Goal: Find contact information: Find contact information

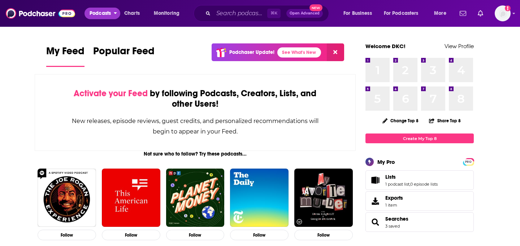
click at [99, 17] on span "Podcasts" at bounding box center [100, 13] width 21 height 10
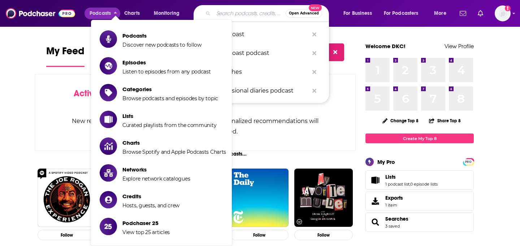
click at [260, 16] on input "Search podcasts, credits, & more..." at bounding box center [250, 14] width 72 height 12
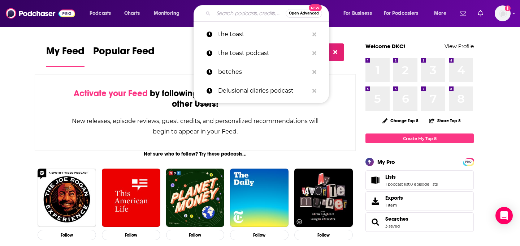
click at [260, 16] on input "Search podcasts, credits, & more..." at bounding box center [250, 14] width 72 height 12
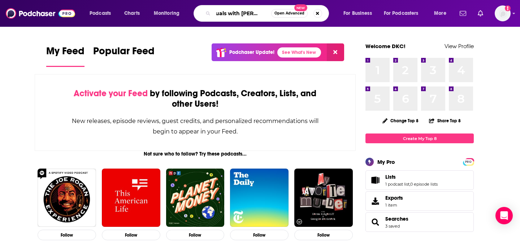
scroll to position [0, 13]
type input "casuals with [PERSON_NAME]"
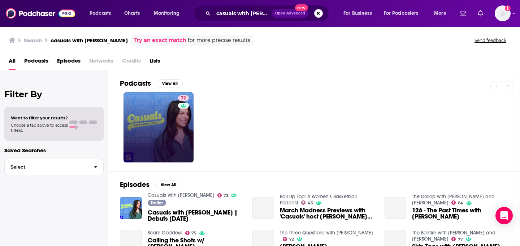
click at [160, 116] on link "72" at bounding box center [159, 127] width 70 height 70
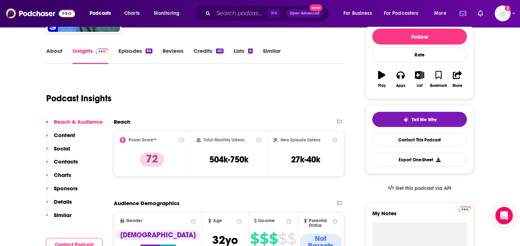
scroll to position [90, 0]
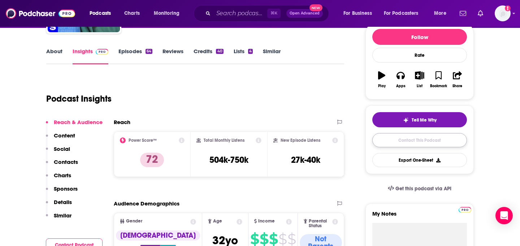
click at [390, 141] on link "Contact This Podcast" at bounding box center [420, 140] width 95 height 14
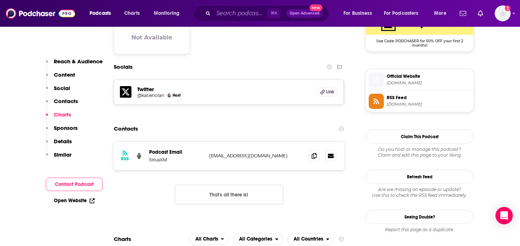
scroll to position [614, 0]
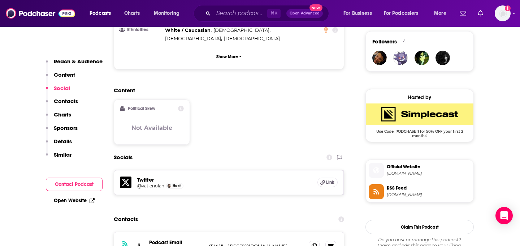
click at [63, 62] on p "Reach & Audience" at bounding box center [78, 61] width 49 height 7
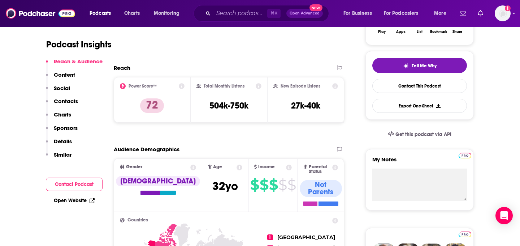
scroll to position [0, 0]
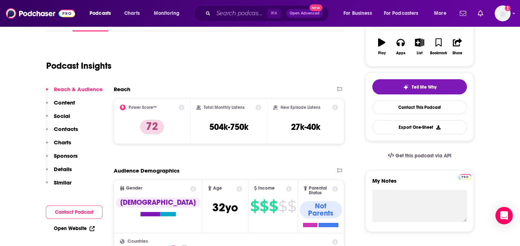
click at [70, 133] on button "Contacts" at bounding box center [62, 131] width 32 height 13
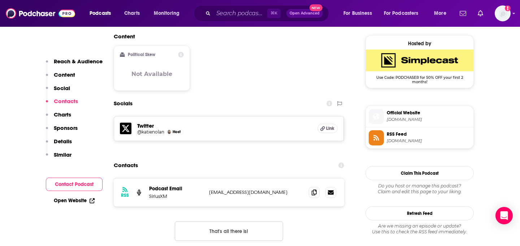
scroll to position [586, 0]
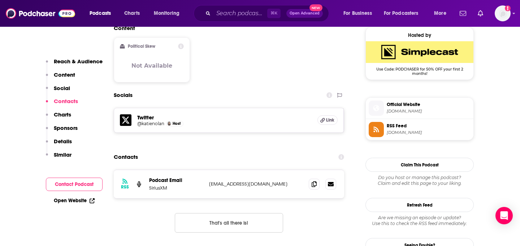
click at [180, 114] on h5 "Twitter" at bounding box center [224, 117] width 175 height 7
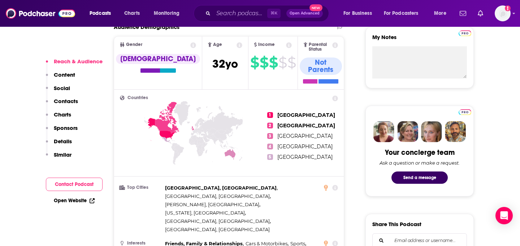
scroll to position [267, 0]
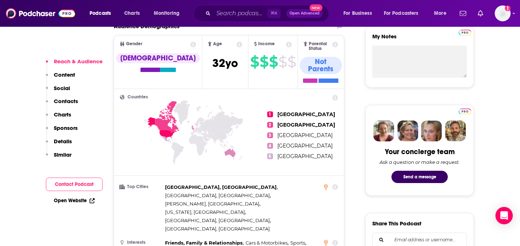
click at [83, 102] on div "Reach & Audience Content Social Contacts Charts Sponsors Details Similar" at bounding box center [74, 111] width 57 height 106
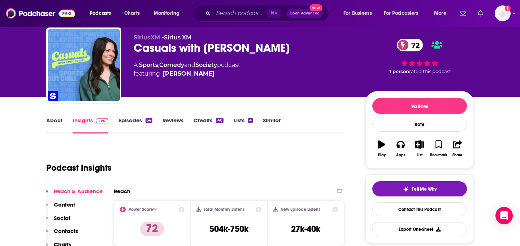
scroll to position [0, 0]
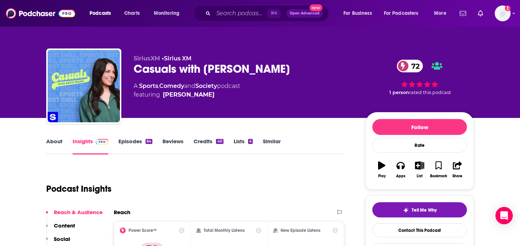
click at [390, 25] on div "Podcasts Charts Monitoring ⌘ K Open Advanced New For Business For Podcasters Mo…" at bounding box center [260, 13] width 520 height 27
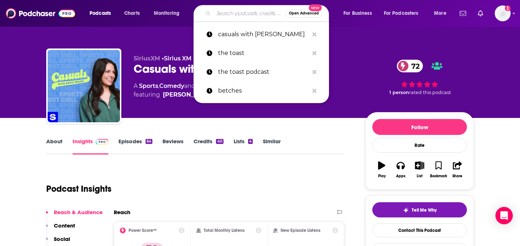
click at [238, 11] on input "Search podcasts, credits, & more..." at bounding box center [250, 14] width 72 height 12
paste input "Good Hang with [PERSON_NAME]"
type input "Good Hang with [PERSON_NAME]"
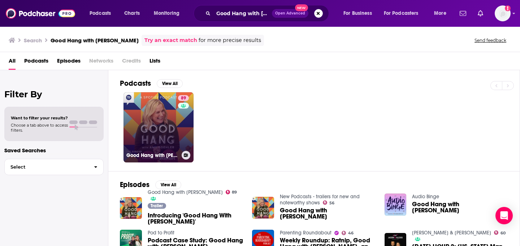
click at [155, 115] on link "89 Good Hang with [PERSON_NAME]" at bounding box center [159, 127] width 70 height 70
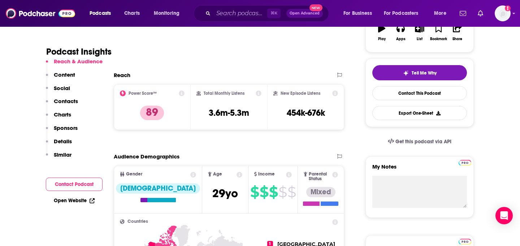
click at [73, 103] on p "Contacts" at bounding box center [66, 101] width 24 height 7
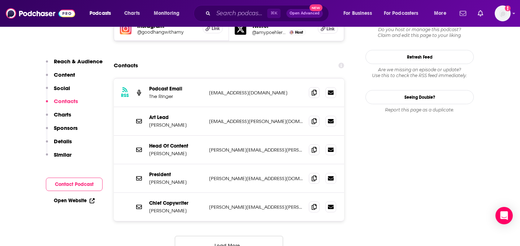
scroll to position [663, 0]
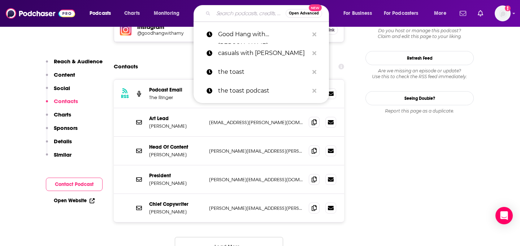
click at [234, 17] on input "Search podcasts, credits, & more..." at bounding box center [250, 14] width 72 height 12
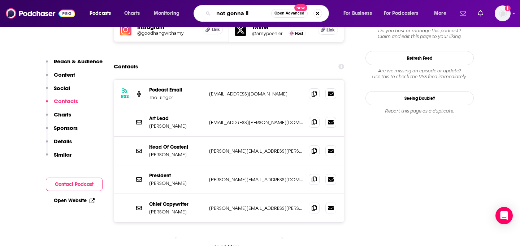
type input "not gonna lie"
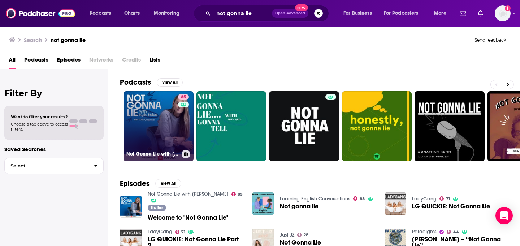
click at [160, 120] on link "85 Not Gonna Lie with [PERSON_NAME]" at bounding box center [159, 126] width 70 height 70
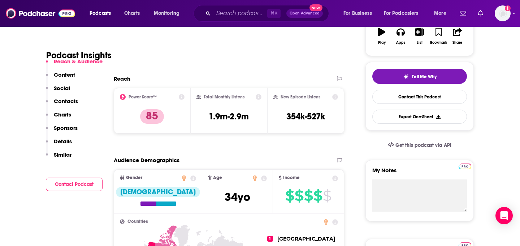
click at [68, 102] on p "Contacts" at bounding box center [66, 101] width 24 height 7
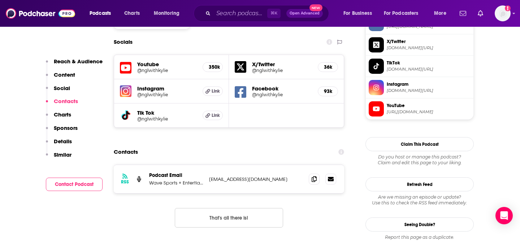
scroll to position [634, 0]
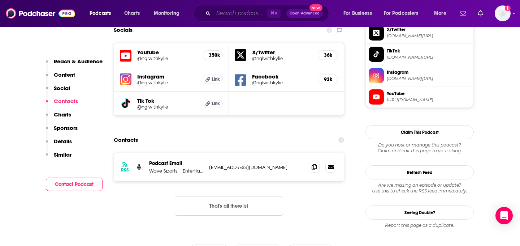
click at [250, 15] on input "Search podcasts, credits, & more..." at bounding box center [241, 14] width 54 height 12
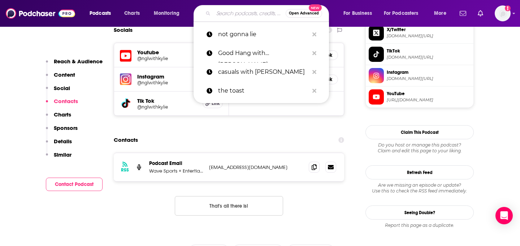
paste input "Khloé in [GEOGRAPHIC_DATA]"
type input "Khloé in [GEOGRAPHIC_DATA]"
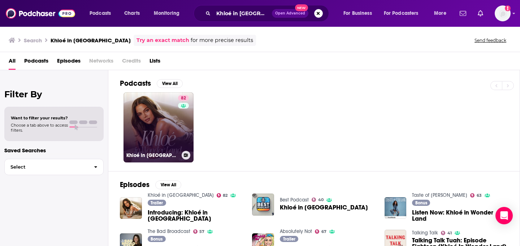
click at [153, 125] on link "82 Khloé in [GEOGRAPHIC_DATA]" at bounding box center [159, 127] width 70 height 70
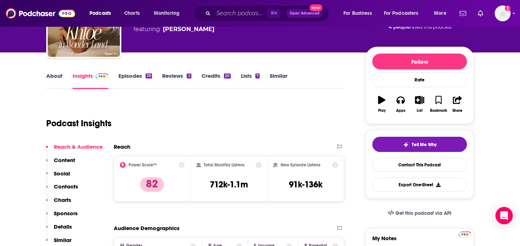
scroll to position [69, 0]
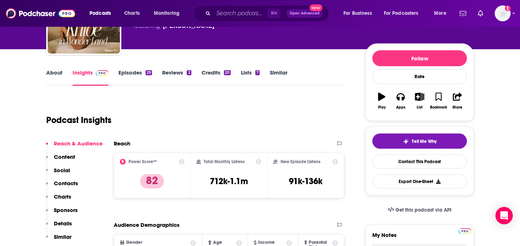
click at [67, 184] on p "Contacts" at bounding box center [66, 183] width 24 height 7
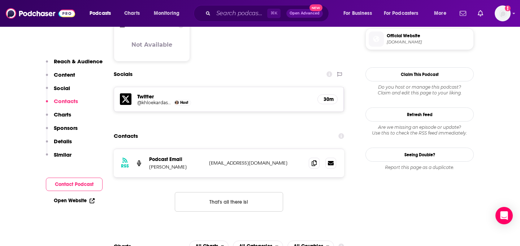
scroll to position [586, 0]
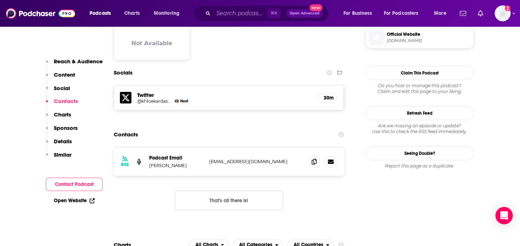
copy p "[PERSON_NAME]"
drag, startPoint x: 147, startPoint y: 139, endPoint x: 195, endPoint y: 139, distance: 47.7
click at [195, 147] on div "RSS Podcast Email [PERSON_NAME] [EMAIL_ADDRESS][DOMAIN_NAME] [EMAIL_ADDRESS][DO…" at bounding box center [229, 161] width 231 height 28
click at [314, 158] on icon at bounding box center [314, 161] width 5 height 6
click at [224, 13] on input "Search podcasts, credits, & more..." at bounding box center [241, 14] width 54 height 12
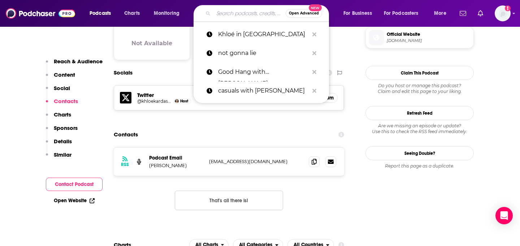
paste input "Good Hang with [PERSON_NAME]"
type input "Good Hang with [PERSON_NAME]"
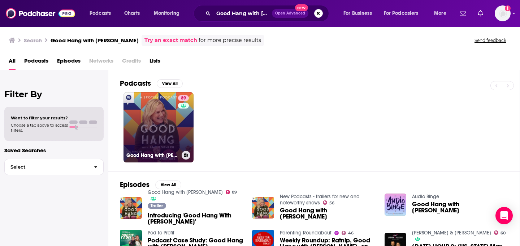
click at [174, 114] on link "89 Good Hang with [PERSON_NAME]" at bounding box center [159, 127] width 70 height 70
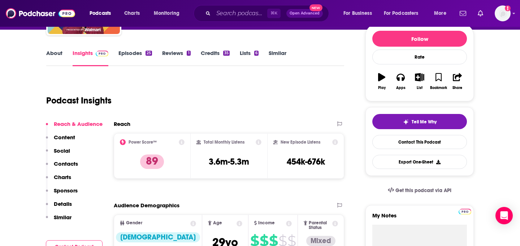
click at [75, 163] on p "Contacts" at bounding box center [66, 163] width 24 height 7
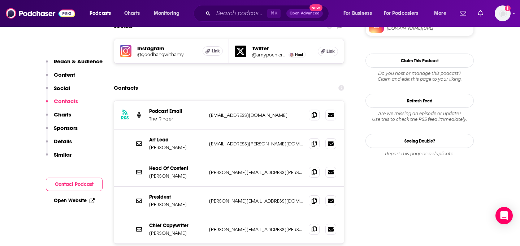
scroll to position [642, 0]
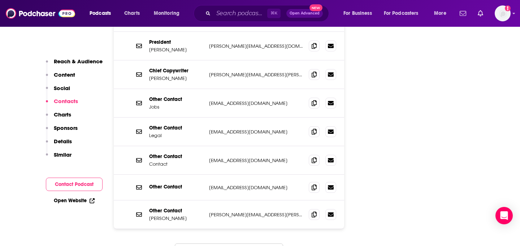
scroll to position [796, 0]
copy p "[PERSON_NAME]"
drag, startPoint x: 149, startPoint y: 182, endPoint x: 175, endPoint y: 182, distance: 26.4
click at [175, 200] on div "Other Contact [PERSON_NAME] [PERSON_NAME][EMAIL_ADDRESS][PERSON_NAME][DOMAIN_NA…" at bounding box center [229, 214] width 231 height 28
click at [254, 15] on input "Search podcasts, credits, & more..." at bounding box center [241, 14] width 54 height 12
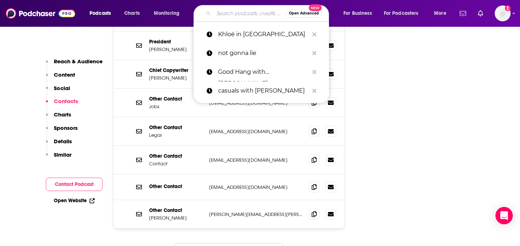
paste input "Let's Talk Off Camera with [PERSON_NAME]"
type input "Let's Talk Off Camera with [PERSON_NAME]"
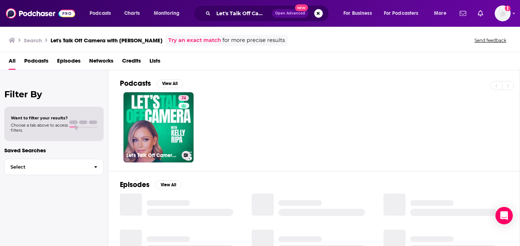
click at [173, 130] on link "74 Let's Talk Off Camera with [PERSON_NAME]" at bounding box center [159, 127] width 70 height 70
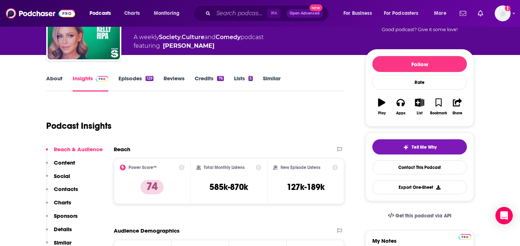
click at [73, 189] on p "Contacts" at bounding box center [66, 188] width 24 height 7
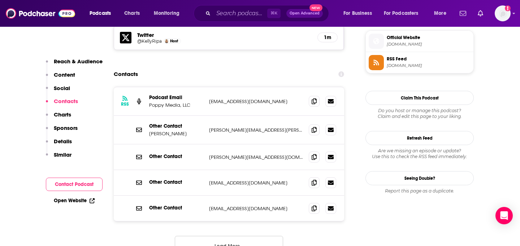
scroll to position [654, 0]
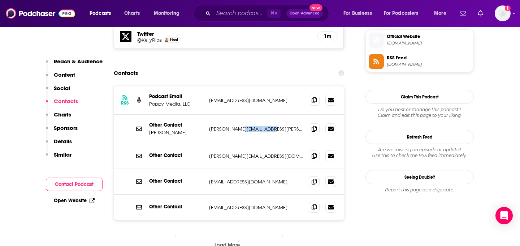
drag, startPoint x: 263, startPoint y: 97, endPoint x: 235, endPoint y: 96, distance: 28.2
click at [235, 126] on p "[PERSON_NAME][EMAIL_ADDRESS][PERSON_NAME][DOMAIN_NAME]" at bounding box center [256, 129] width 94 height 6
copy p "[DOMAIN_NAME]"
drag, startPoint x: 228, startPoint y: 125, endPoint x: 253, endPoint y: 125, distance: 24.9
click at [253, 153] on p "[PERSON_NAME][EMAIL_ADDRESS][DOMAIN_NAME]" at bounding box center [256, 156] width 94 height 6
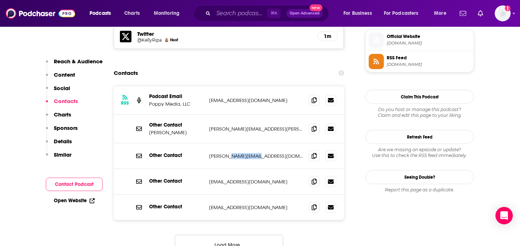
copy p "[PERSON_NAME][DOMAIN_NAME]"
copy p "[PERSON_NAME]"
drag, startPoint x: 147, startPoint y: 101, endPoint x: 185, endPoint y: 101, distance: 37.2
click at [185, 115] on div "Other Contact [PERSON_NAME] [PERSON_NAME][EMAIL_ADDRESS][PERSON_NAME][DOMAIN_NA…" at bounding box center [229, 129] width 231 height 29
copy p "[PERSON_NAME]"
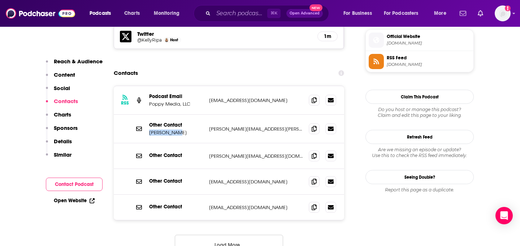
copy p "[EMAIL_ADDRESS][DOMAIN_NAME]"
drag, startPoint x: 207, startPoint y: 67, endPoint x: 292, endPoint y: 67, distance: 85.3
click at [292, 86] on div "RSS Podcast Email Poppy Media, LLC [EMAIL_ADDRESS][DOMAIN_NAME] [EMAIL_ADDRESS]…" at bounding box center [229, 100] width 231 height 29
click at [244, 13] on input "Search podcasts, credits, & more..." at bounding box center [241, 14] width 54 height 12
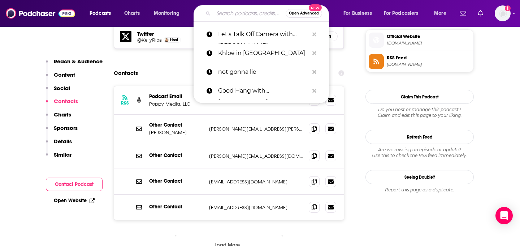
paste input "Literally! With [PERSON_NAME]"
type input "Literally! With [PERSON_NAME]"
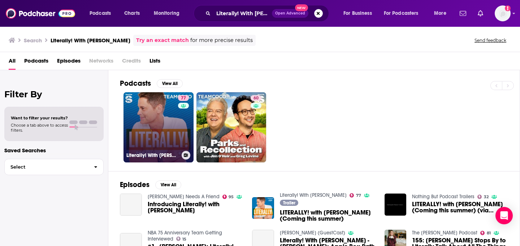
click at [163, 134] on link "77 Literally! With [PERSON_NAME]" at bounding box center [159, 127] width 70 height 70
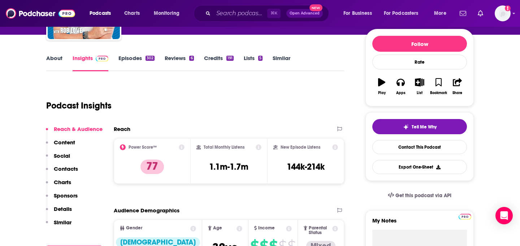
click at [71, 169] on p "Contacts" at bounding box center [66, 168] width 24 height 7
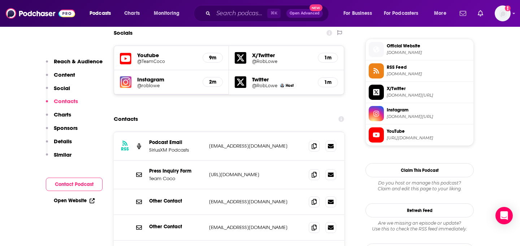
scroll to position [635, 0]
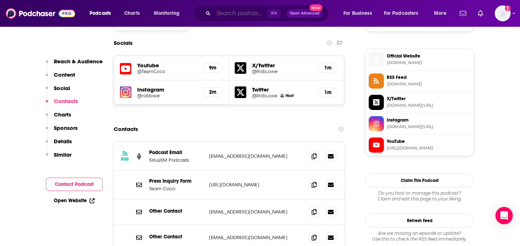
click at [252, 16] on input "Search podcasts, credits, & more..." at bounding box center [241, 14] width 54 height 12
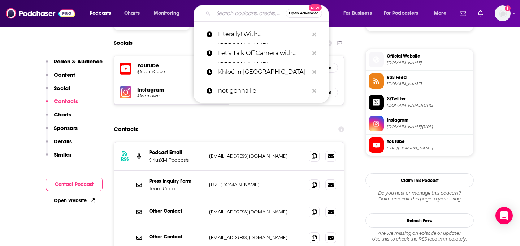
paste input "House of [PERSON_NAME] (hosted by the [PERSON_NAME] sisters)"
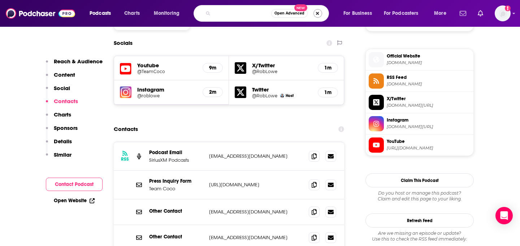
drag, startPoint x: 227, startPoint y: 12, endPoint x: 322, endPoint y: 12, distance: 95.0
click at [322, 12] on div "House of [PERSON_NAME] (hosted by the [PERSON_NAME] sisters) Open Advanced New" at bounding box center [262, 13] width 136 height 17
type input "House of [PERSON_NAME]"
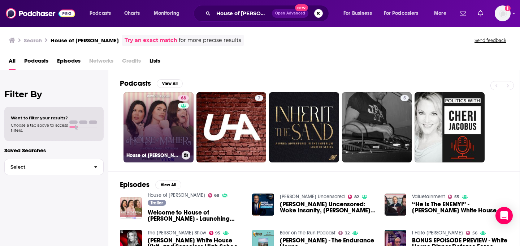
click at [168, 141] on link "68 House of [PERSON_NAME]" at bounding box center [159, 127] width 70 height 70
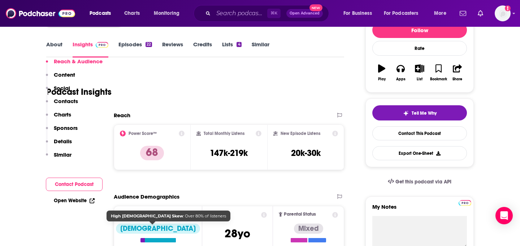
scroll to position [172, 0]
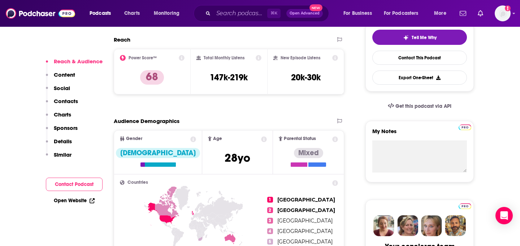
click at [78, 105] on div "Reach & Audience Content Social Contacts Charts Sponsors Details Similar" at bounding box center [74, 111] width 57 height 106
click at [70, 103] on p "Contacts" at bounding box center [66, 101] width 24 height 7
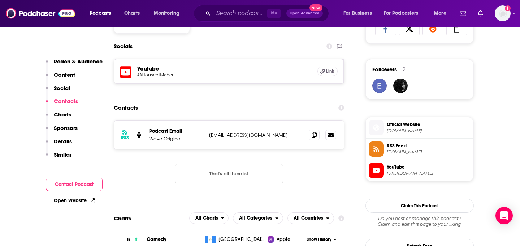
scroll to position [497, 0]
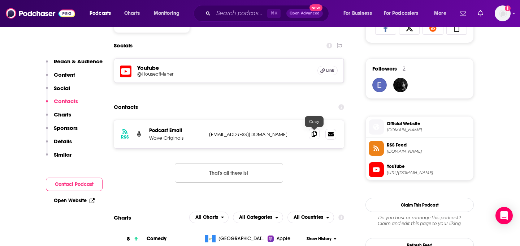
click at [310, 137] on span at bounding box center [314, 133] width 11 height 11
click at [229, 20] on div "⌘ K Open Advanced New" at bounding box center [262, 13] width 136 height 17
click at [228, 13] on input "Search podcasts, credits, & more..." at bounding box center [241, 14] width 54 height 12
paste input "Between The Covers : Conversations with Writers in Fiction, Nonfiction & Poetry"
type input "Between The Covers : Conversations with Writers in Fiction, Nonfiction & Poetry"
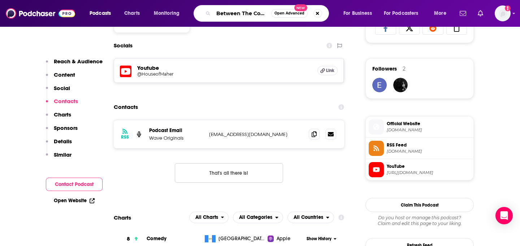
scroll to position [0, 160]
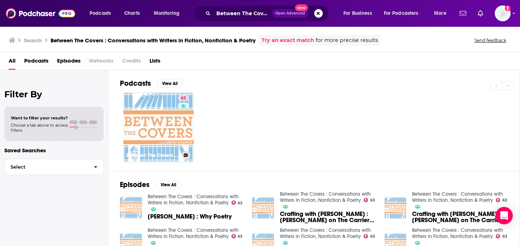
click at [143, 130] on link "63 Between The Covers : Conversations with Writers in Fiction, Nonfiction & Poe…" at bounding box center [159, 127] width 70 height 70
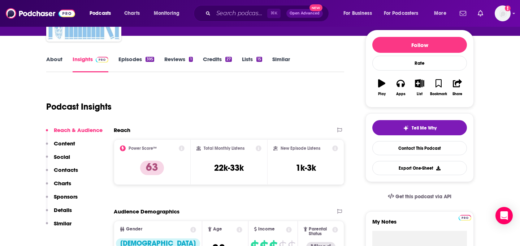
click at [74, 173] on button "Contacts" at bounding box center [62, 172] width 32 height 13
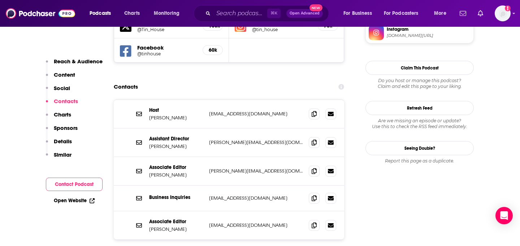
scroll to position [679, 0]
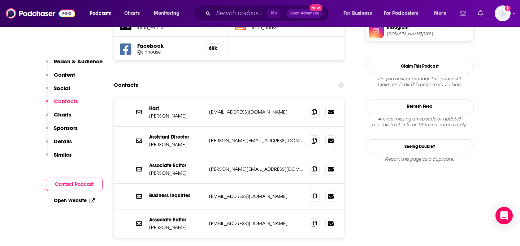
copy p "[PERSON_NAME]"
drag, startPoint x: 150, startPoint y: 99, endPoint x: 193, endPoint y: 99, distance: 42.6
click at [193, 141] on p "[PERSON_NAME]" at bounding box center [176, 144] width 54 height 6
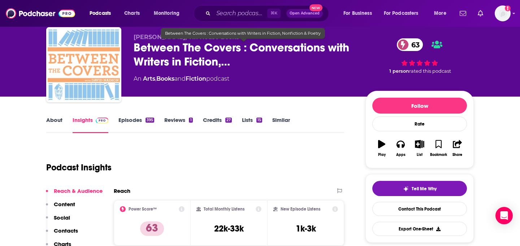
scroll to position [0, 0]
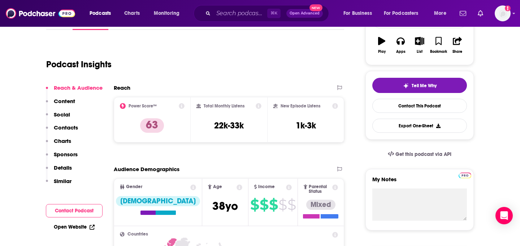
click at [74, 126] on p "Contacts" at bounding box center [66, 127] width 24 height 7
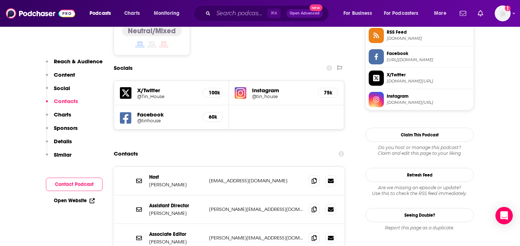
scroll to position [612, 0]
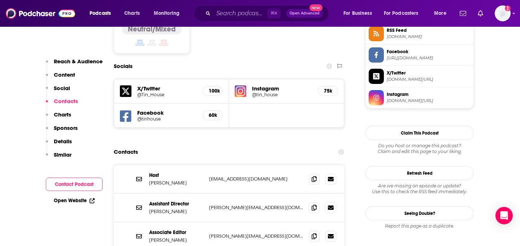
copy p "[PERSON_NAME]"
drag, startPoint x: 147, startPoint y: 193, endPoint x: 197, endPoint y: 193, distance: 49.5
click at [197, 222] on div "Associate Editor [PERSON_NAME] [PERSON_NAME][EMAIL_ADDRESS][DOMAIN_NAME] [PERSO…" at bounding box center [229, 236] width 231 height 29
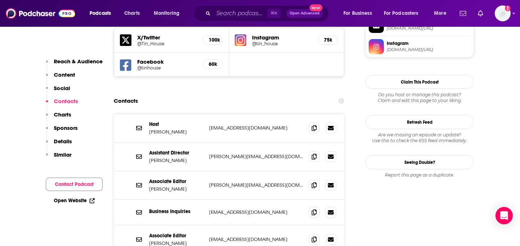
scroll to position [663, 0]
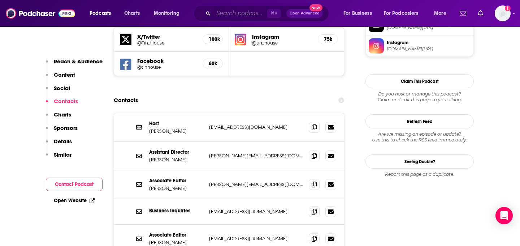
click at [255, 13] on input "Search podcasts, credits, & more..." at bounding box center [241, 14] width 54 height 12
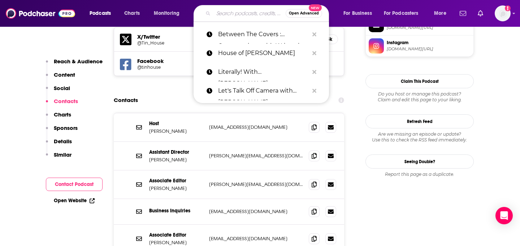
paste input "Book Talk, Etc."
type input "Book Talk, Etc."
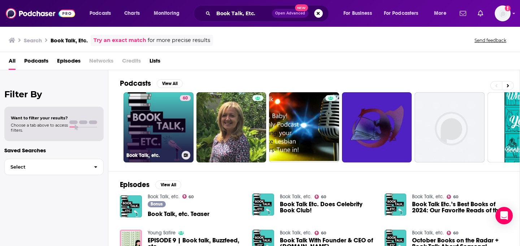
click at [156, 134] on link "60 Book Talk, etc." at bounding box center [159, 127] width 70 height 70
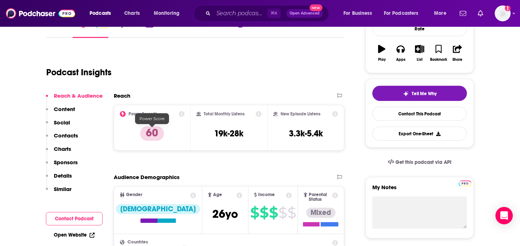
click at [70, 138] on p "Contacts" at bounding box center [66, 135] width 24 height 7
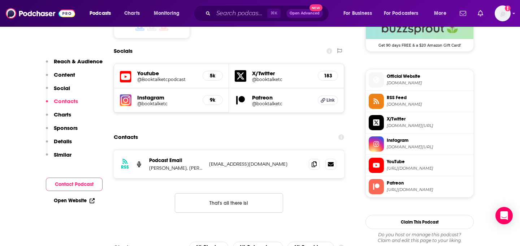
scroll to position [612, 0]
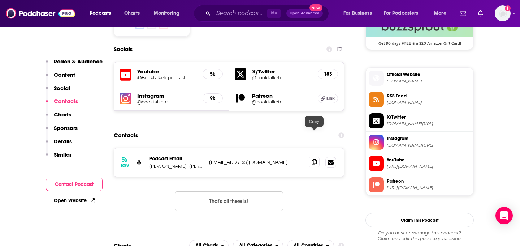
click at [314, 159] on icon at bounding box center [314, 162] width 5 height 6
drag, startPoint x: 152, startPoint y: 138, endPoint x: 189, endPoint y: 138, distance: 36.9
click at [189, 163] on p "[PERSON_NAME], [PERSON_NAME]" at bounding box center [176, 166] width 54 height 6
click at [159, 148] on div "RSS Podcast Email [PERSON_NAME], [PERSON_NAME] [EMAIL_ADDRESS][DOMAIN_NAME] [EM…" at bounding box center [229, 162] width 231 height 28
click at [238, 16] on input "Search podcasts, credits, & more..." at bounding box center [241, 14] width 54 height 12
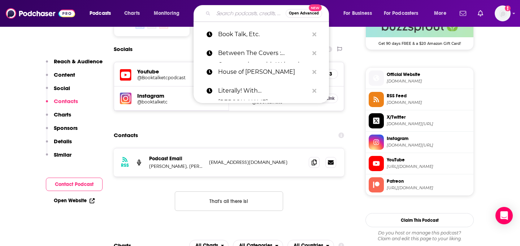
paste input "Novel Pairings"
type input "Novel Pairings"
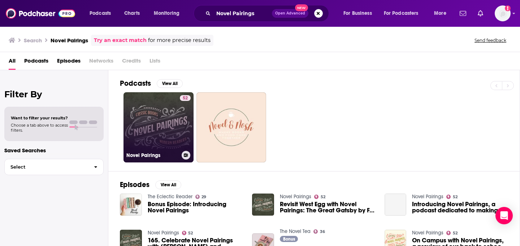
click at [170, 132] on link "52 Novel Pairings" at bounding box center [159, 127] width 70 height 70
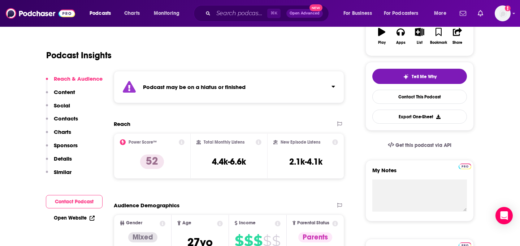
scroll to position [143, 0]
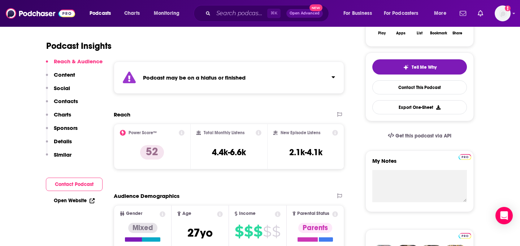
click at [77, 100] on p "Contacts" at bounding box center [66, 101] width 24 height 7
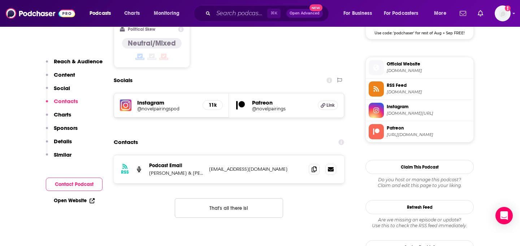
scroll to position [633, 0]
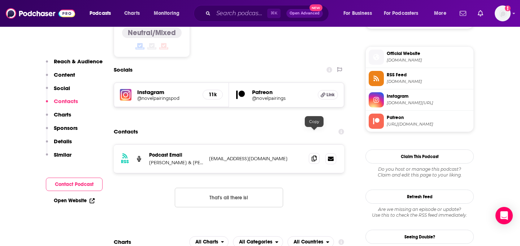
click at [313, 155] on icon at bounding box center [314, 158] width 5 height 6
click at [229, 16] on input "Search podcasts, credits, & more..." at bounding box center [241, 14] width 54 height 12
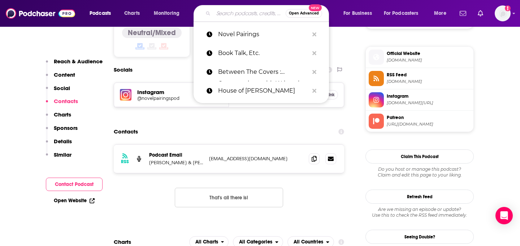
paste input "Poured Over (The B&N Podcast)"
type input "Poured Over (The B&N Podcast)"
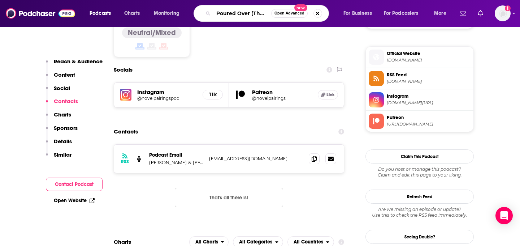
scroll to position [0, 33]
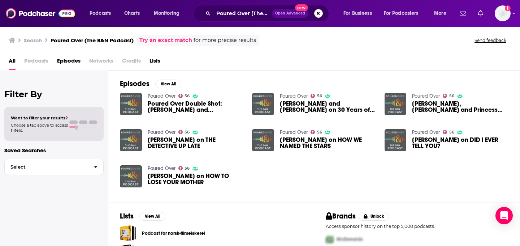
scroll to position [41, 0]
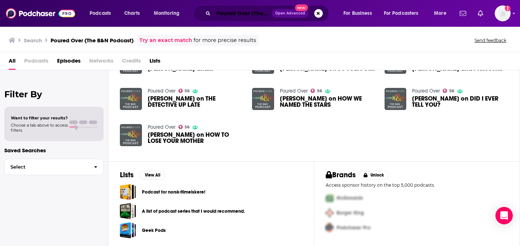
click at [225, 13] on input "Poured Over (The B&N Podcast)" at bounding box center [243, 14] width 59 height 12
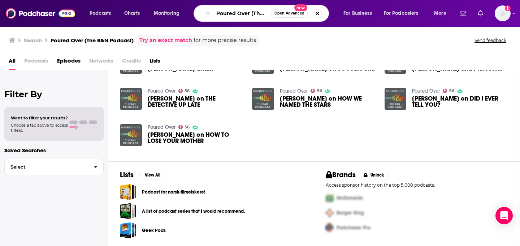
scroll to position [0, 33]
drag, startPoint x: 254, startPoint y: 14, endPoint x: 371, endPoint y: 17, distance: 117.1
click at [371, 17] on div "Podcasts Charts Monitoring Poured Over (The B&N Podcast) Open Advanced New For …" at bounding box center [269, 13] width 369 height 17
type input "Poured Over"
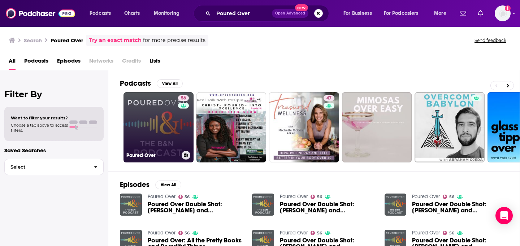
click at [167, 148] on link "56 Poured Over" at bounding box center [159, 127] width 70 height 70
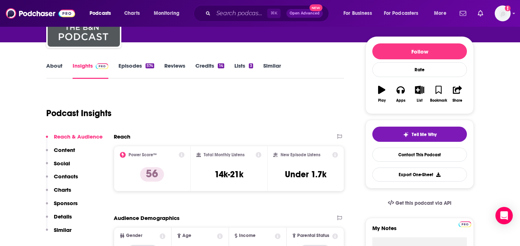
scroll to position [85, 0]
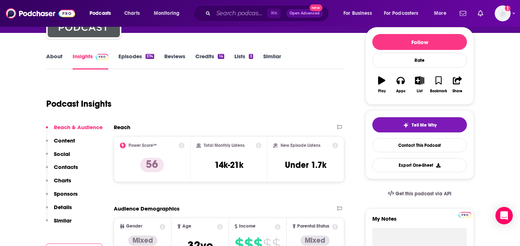
click at [76, 140] on div "Reach & Audience Content Social Contacts Charts Sponsors Details Similar" at bounding box center [74, 177] width 57 height 106
click at [72, 164] on p "Contacts" at bounding box center [66, 166] width 24 height 7
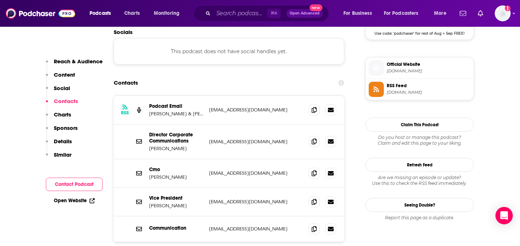
scroll to position [624, 0]
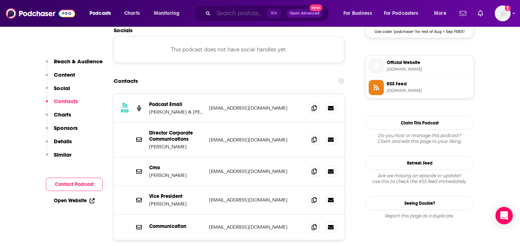
click at [249, 11] on input "Search podcasts, credits, & more..." at bounding box center [241, 14] width 54 height 12
paste input "The Best People with [PERSON_NAME]"
type input "The Best People with [PERSON_NAME]"
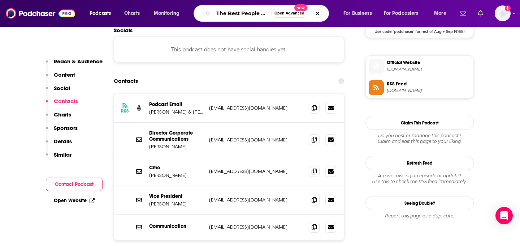
scroll to position [0, 47]
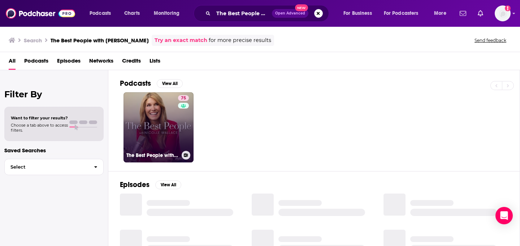
click at [170, 123] on link "75 The Best People with [PERSON_NAME]" at bounding box center [159, 127] width 70 height 70
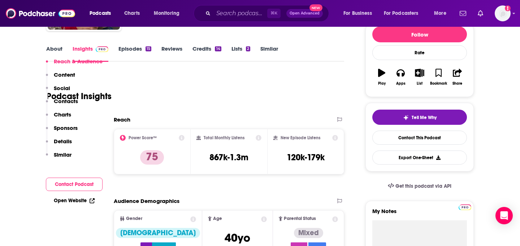
scroll to position [161, 0]
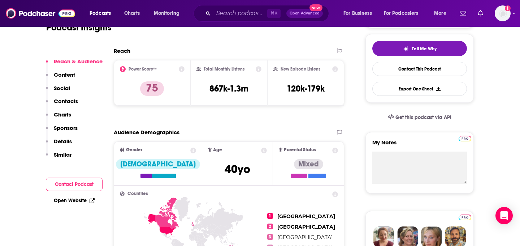
click at [69, 96] on button "Social" at bounding box center [58, 91] width 24 height 13
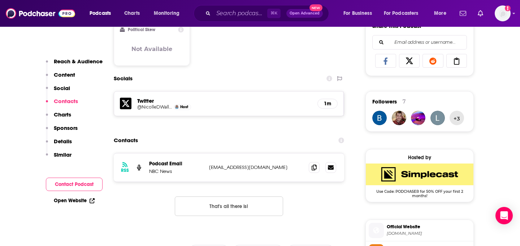
scroll to position [469, 0]
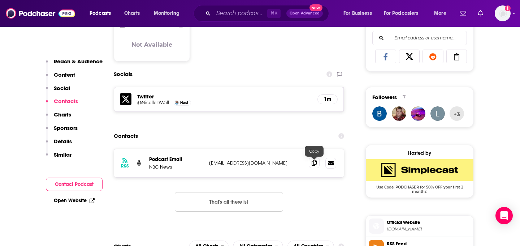
click at [319, 166] on span at bounding box center [314, 162] width 11 height 11
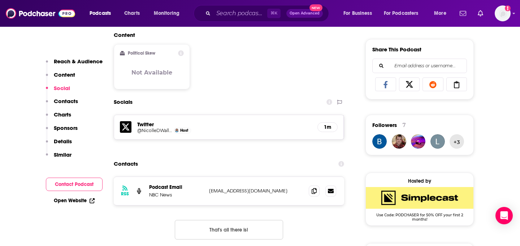
scroll to position [464, 0]
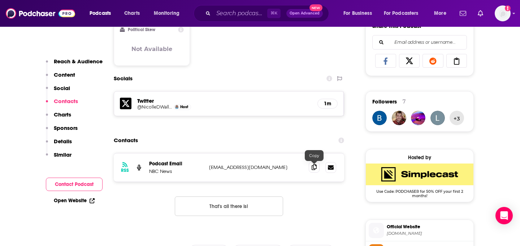
click at [315, 169] on icon at bounding box center [314, 167] width 5 height 6
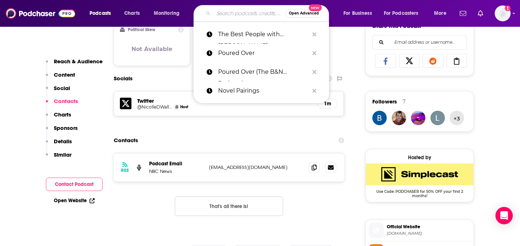
click at [242, 17] on input "Search podcasts, credits, & more..." at bounding box center [250, 14] width 72 height 12
paste input "To My Sisters"
type input "To My Sisters"
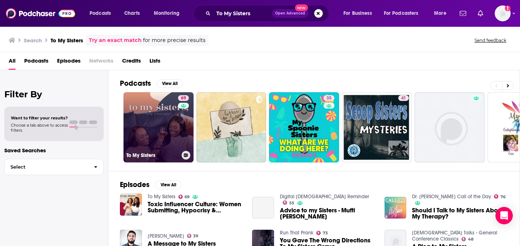
click at [170, 136] on link "69 To My Sisters" at bounding box center [159, 127] width 70 height 70
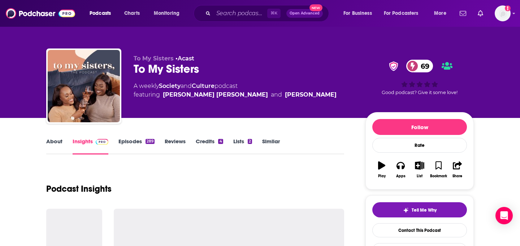
scroll to position [88, 0]
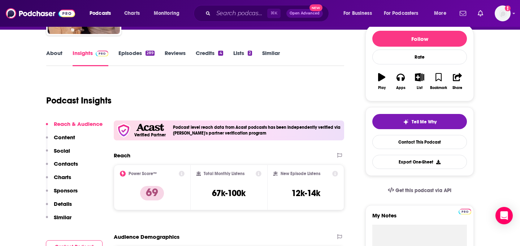
click at [72, 168] on button "Contacts" at bounding box center [62, 166] width 32 height 13
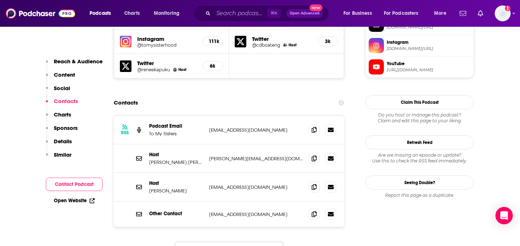
scroll to position [709, 0]
